Goal: Task Accomplishment & Management: Use online tool/utility

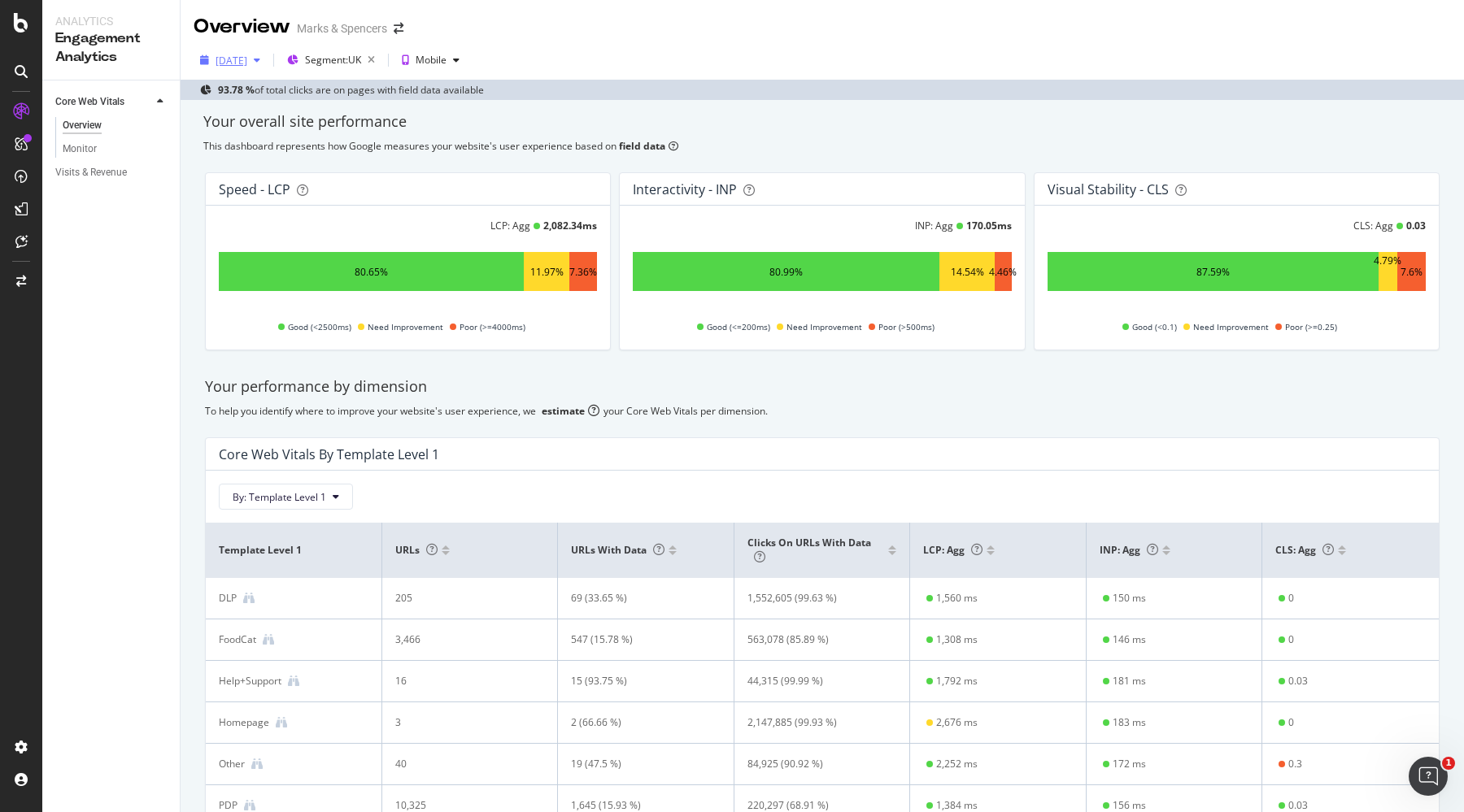
click at [247, 58] on div "[DATE]" at bounding box center [231, 60] width 32 height 14
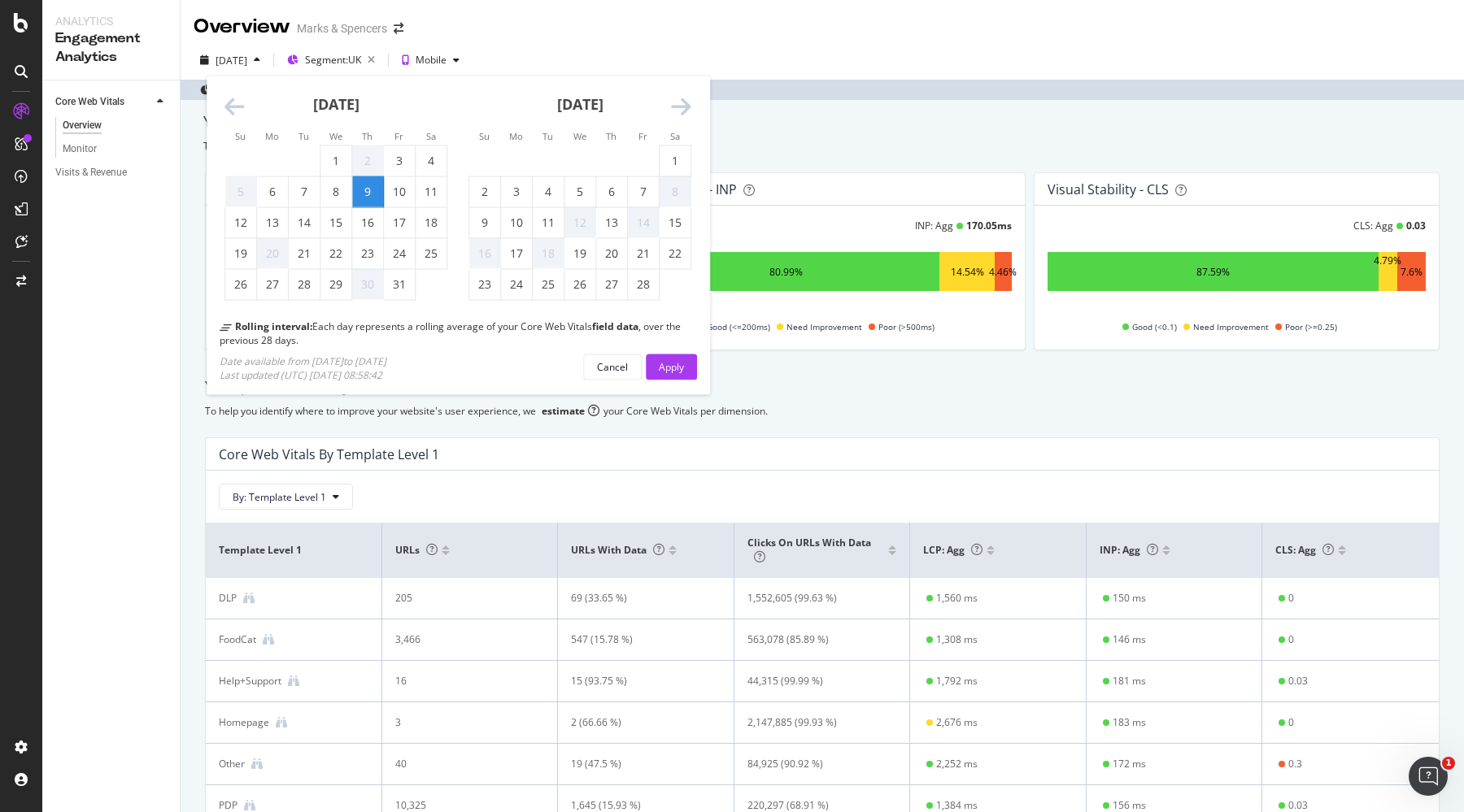
click at [689, 110] on icon "Move forward to switch to the next month." at bounding box center [681, 107] width 20 height 23
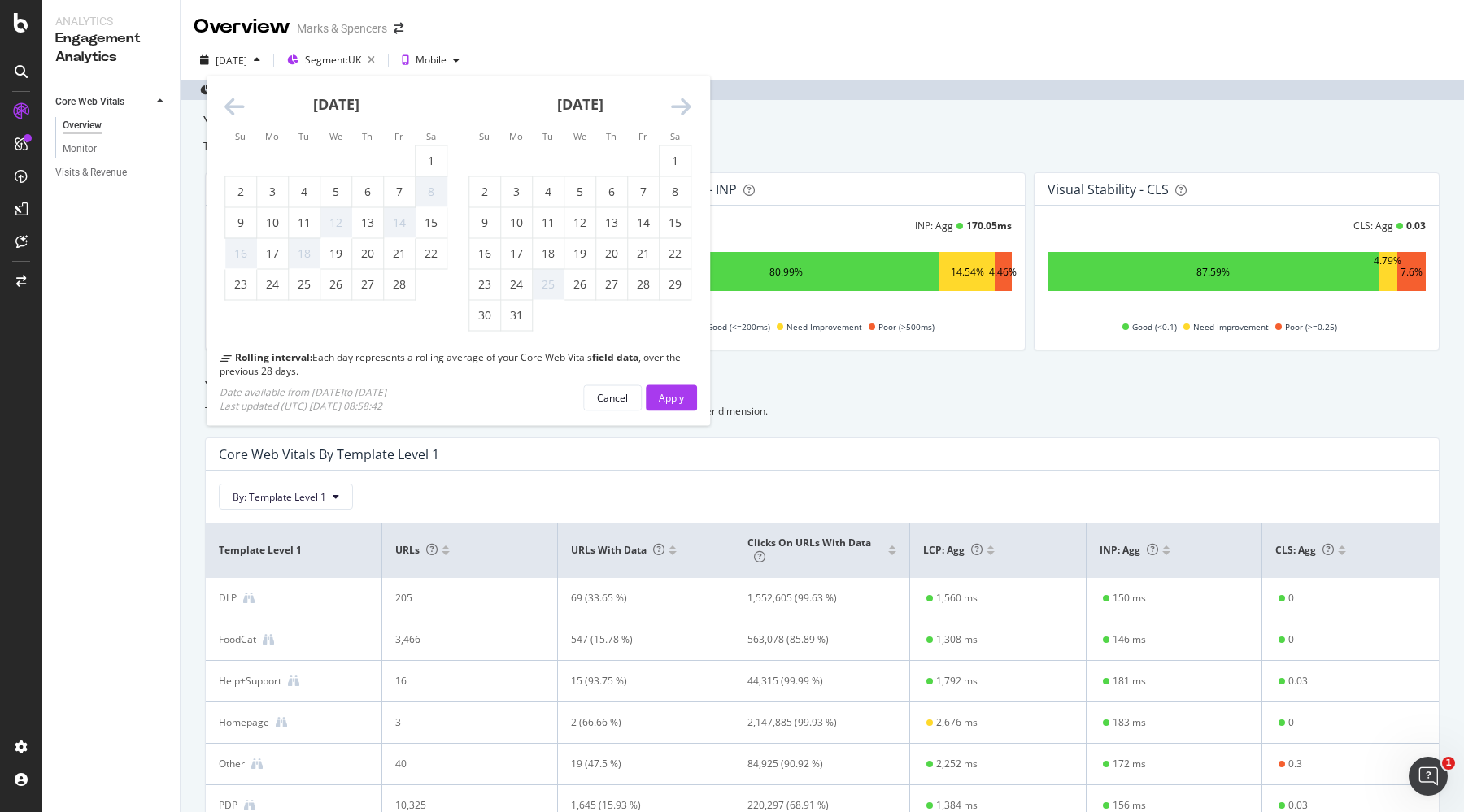
click at [689, 110] on icon "Move forward to switch to the next month." at bounding box center [681, 107] width 20 height 23
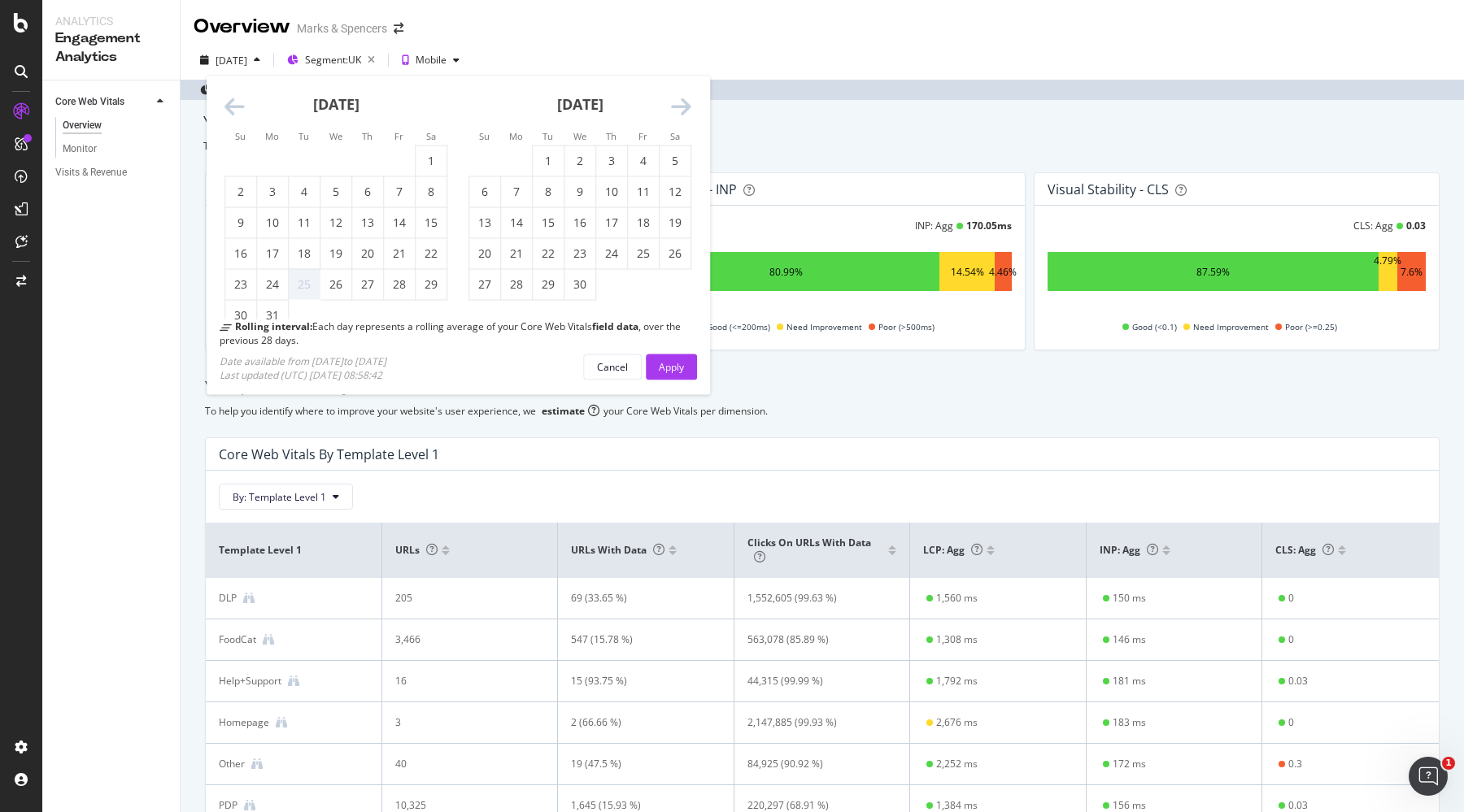
click at [689, 110] on icon "Move forward to switch to the next month." at bounding box center [681, 107] width 20 height 23
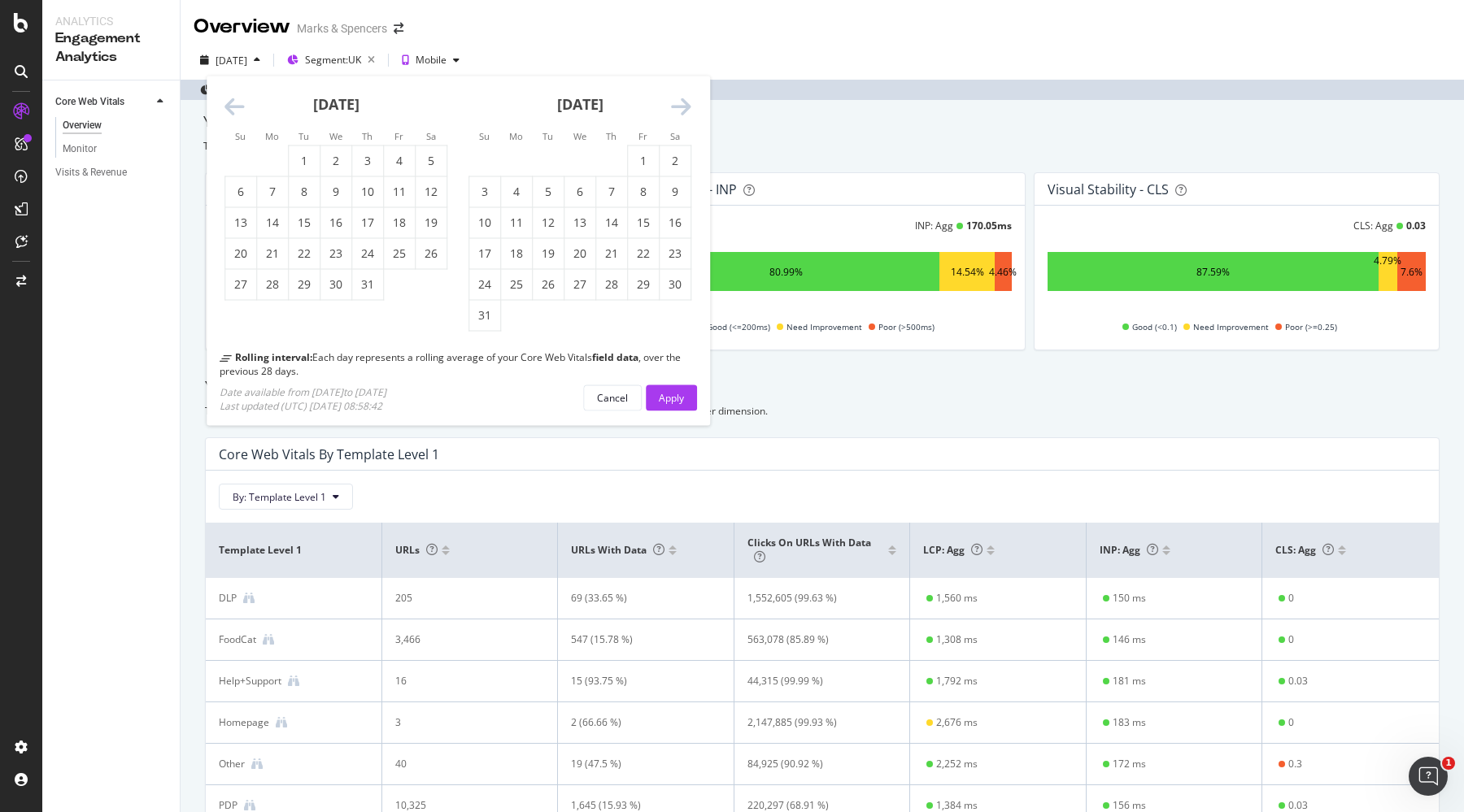
click at [689, 110] on icon "Move forward to switch to the next month." at bounding box center [681, 107] width 20 height 23
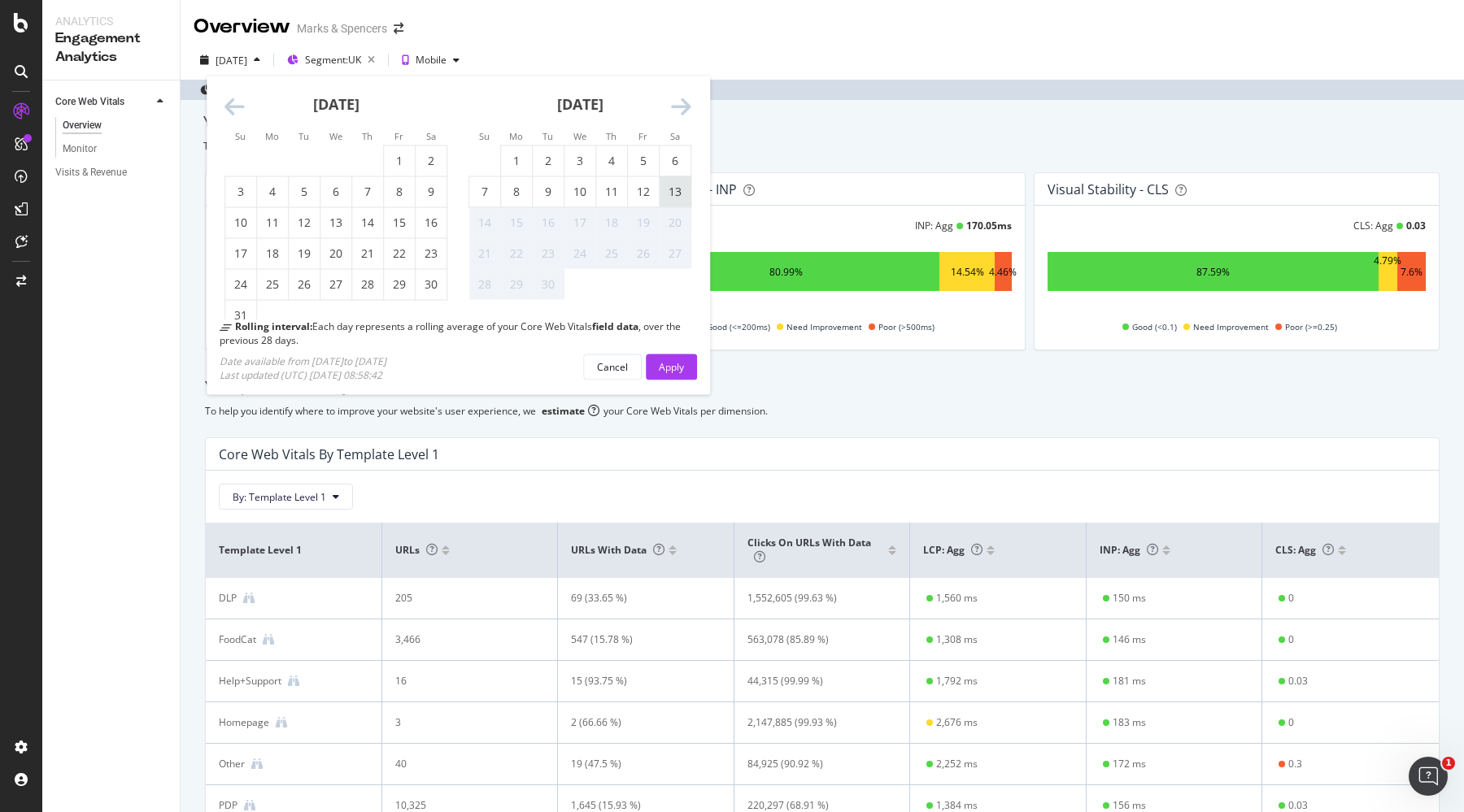
click at [674, 194] on div "13" at bounding box center [675, 192] width 31 height 17
click at [666, 368] on div "Apply" at bounding box center [671, 366] width 25 height 14
